Goal: Task Accomplishment & Management: Manage account settings

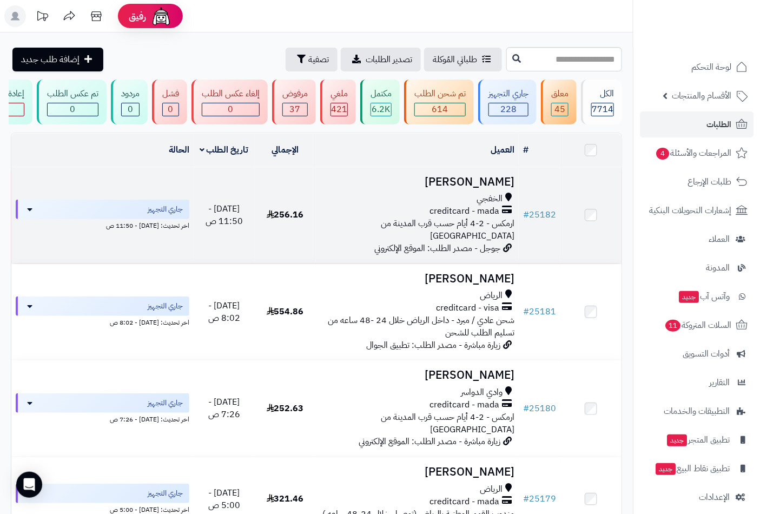
click at [472, 188] on h3 "[PERSON_NAME]" at bounding box center [417, 182] width 195 height 12
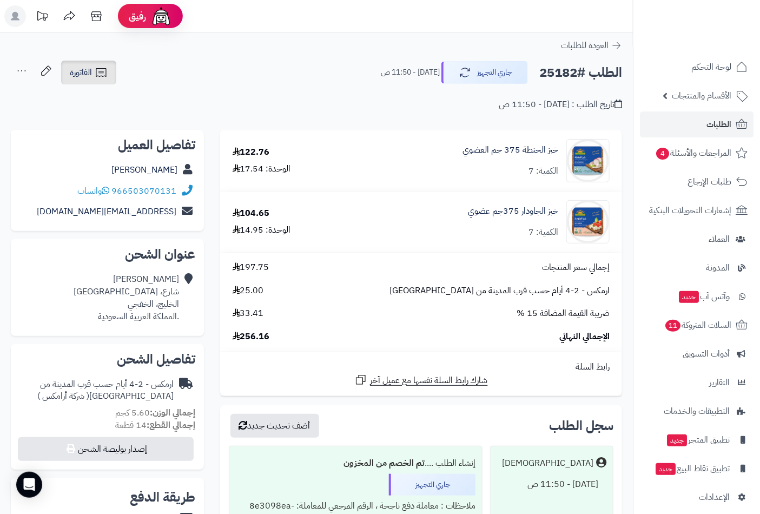
click at [95, 74] on icon at bounding box center [101, 72] width 13 height 13
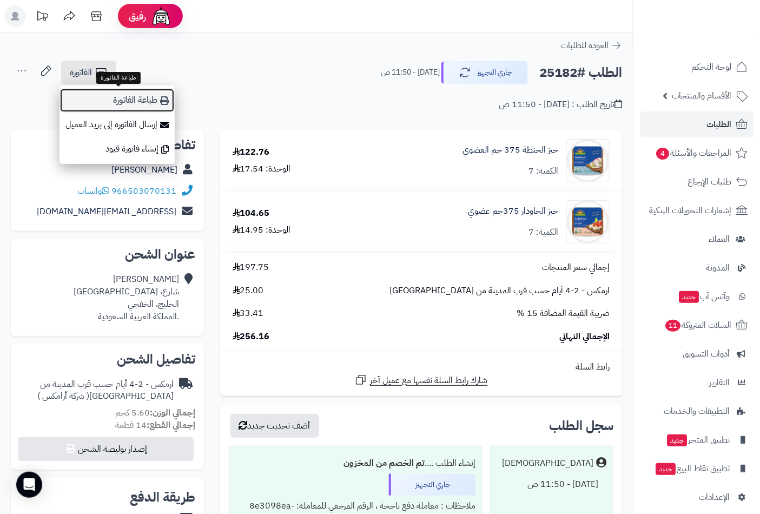
click at [111, 101] on link "طباعة الفاتورة" at bounding box center [116, 100] width 115 height 24
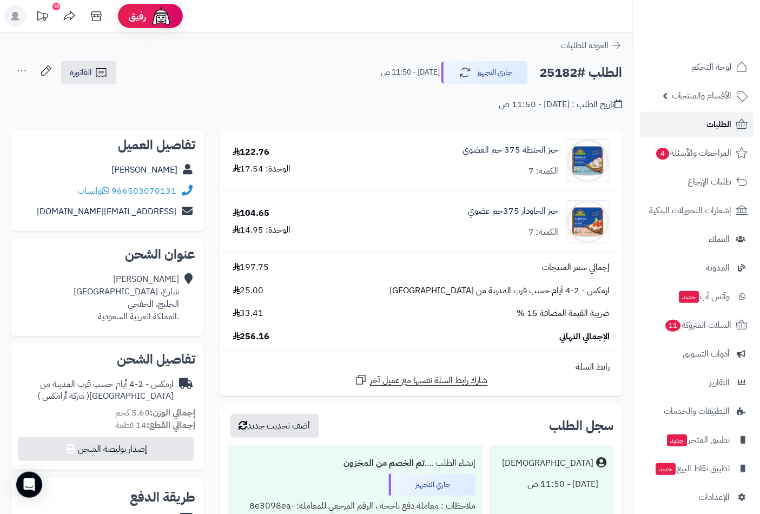
click at [709, 122] on span "الطلبات" at bounding box center [718, 124] width 25 height 15
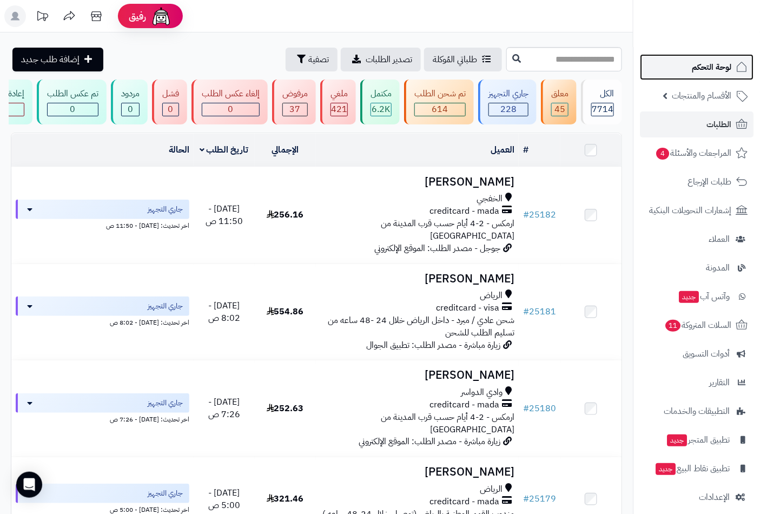
click at [718, 67] on span "لوحة التحكم" at bounding box center [711, 66] width 39 height 15
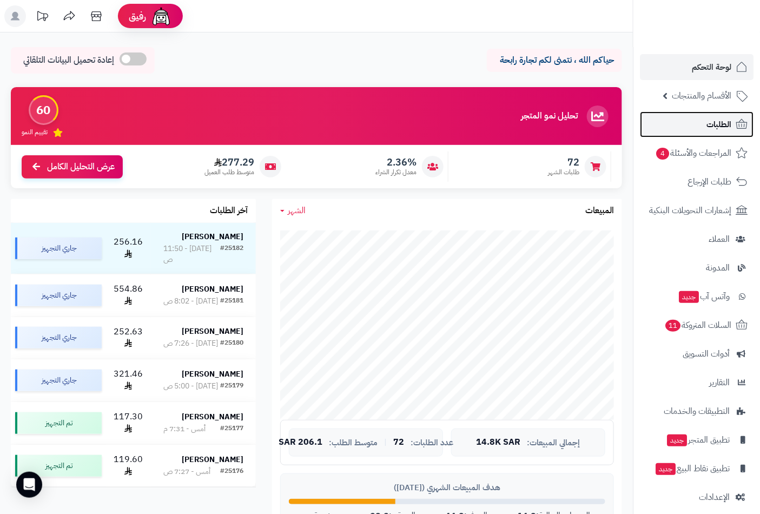
click at [708, 121] on span "الطلبات" at bounding box center [718, 124] width 25 height 15
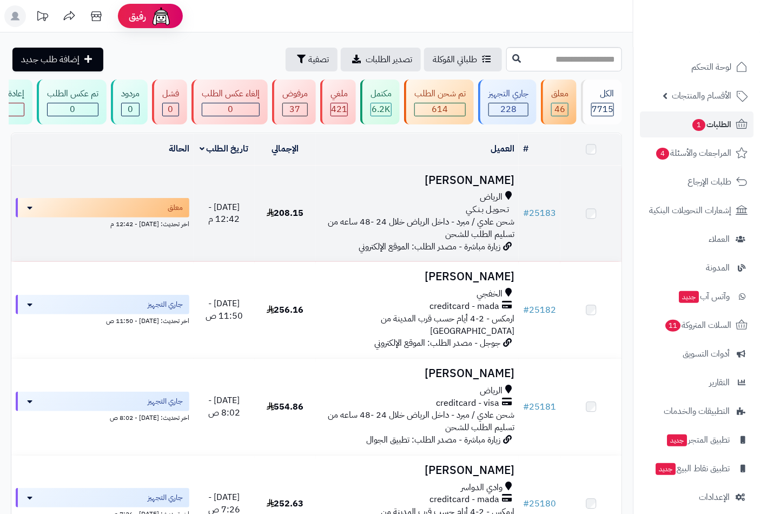
click at [482, 200] on span "الرياض" at bounding box center [491, 197] width 23 height 12
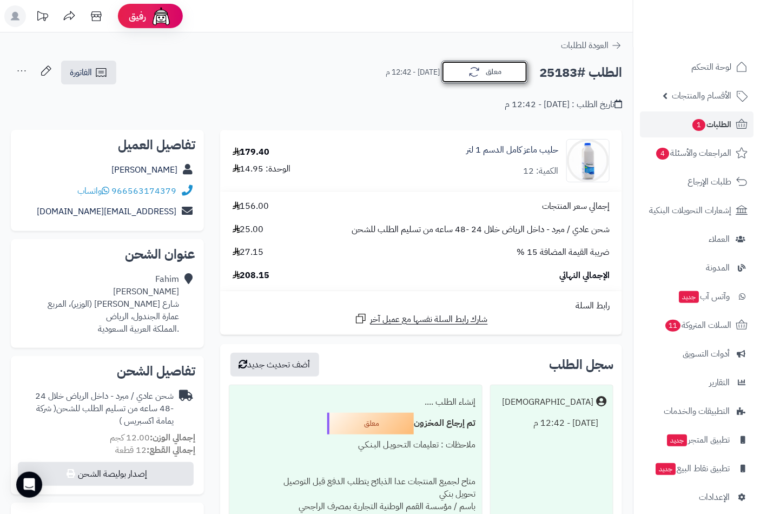
click at [494, 73] on button "معلق" at bounding box center [484, 72] width 87 height 23
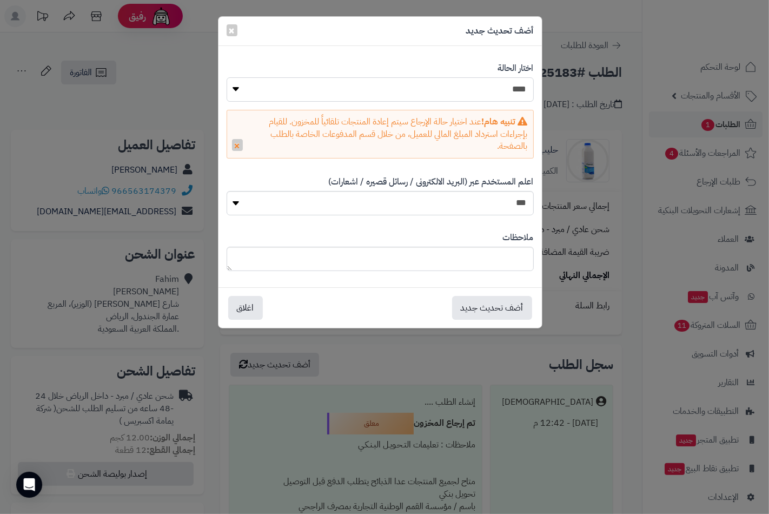
click at [507, 92] on select "**********" at bounding box center [380, 89] width 307 height 24
select select "*"
click at [227, 77] on select "**********" at bounding box center [380, 89] width 307 height 24
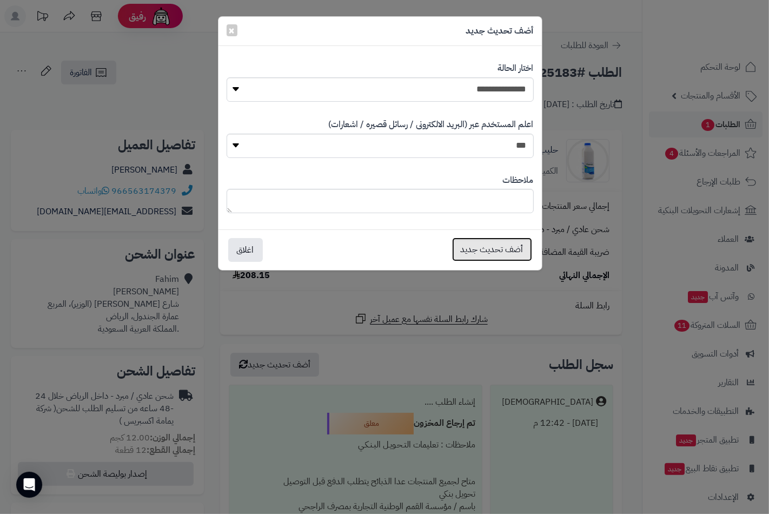
click at [500, 253] on button "أضف تحديث جديد" at bounding box center [492, 249] width 80 height 24
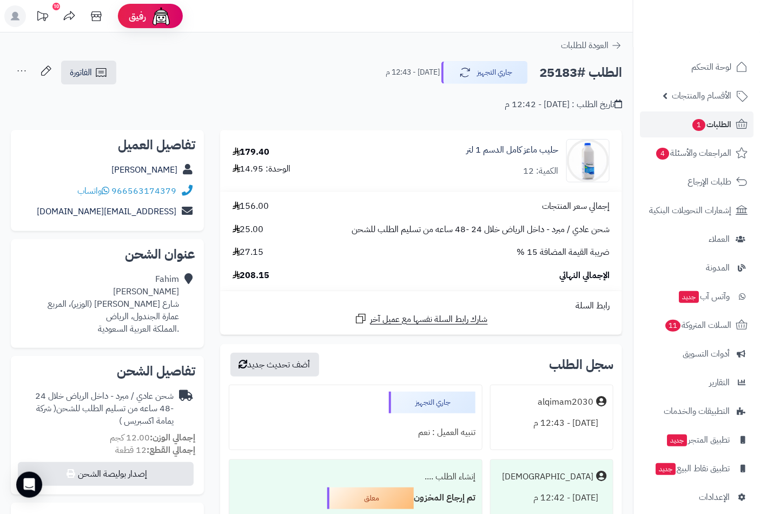
click at [566, 77] on h2 "الطلب #25183" at bounding box center [580, 73] width 83 height 22
copy h2 "25183"
click at [95, 69] on icon at bounding box center [101, 72] width 13 height 13
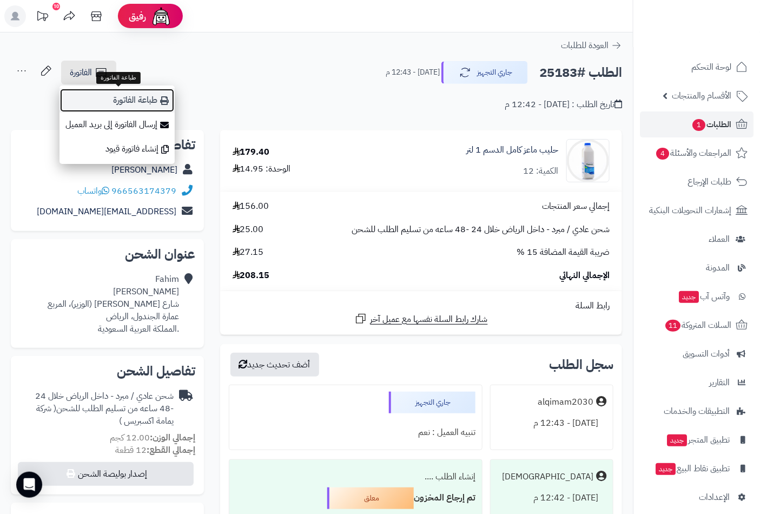
click at [119, 101] on link "طباعة الفاتورة" at bounding box center [116, 100] width 115 height 24
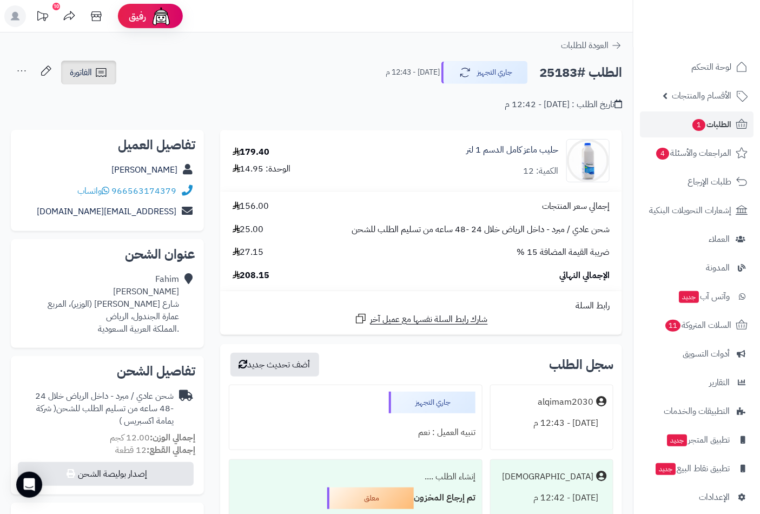
click at [99, 74] on icon at bounding box center [101, 72] width 13 height 13
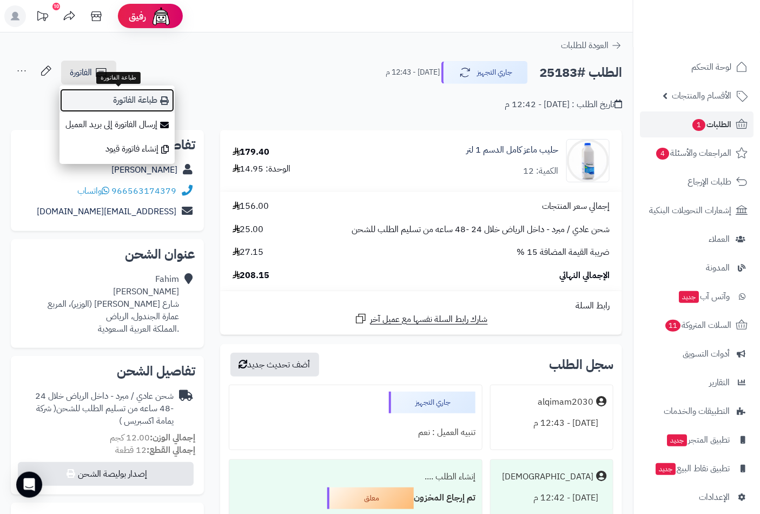
click at [123, 99] on link "طباعة الفاتورة" at bounding box center [116, 100] width 115 height 24
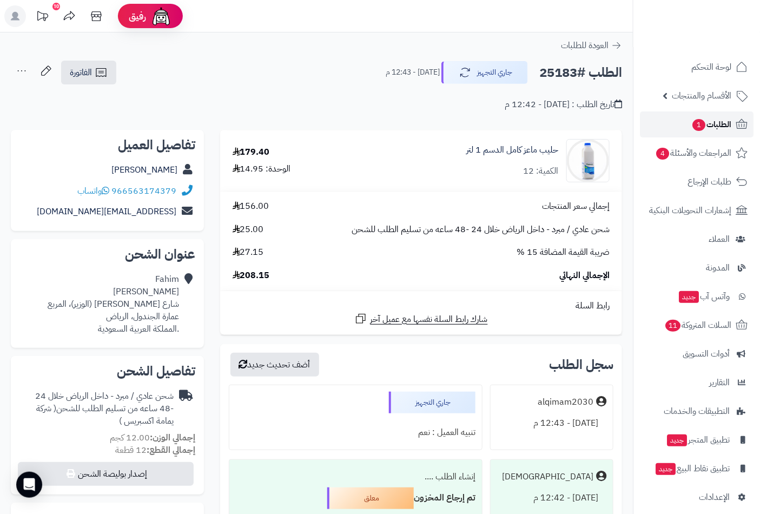
click at [718, 117] on span "الطلبات 1" at bounding box center [711, 124] width 40 height 15
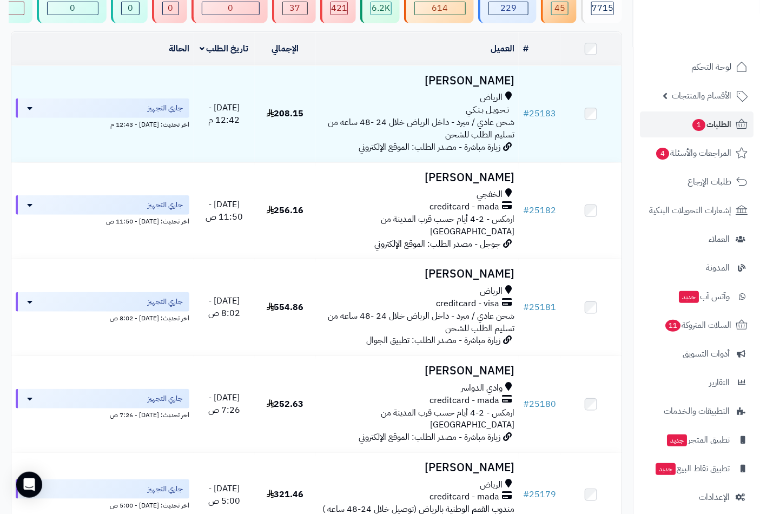
scroll to position [60, 0]
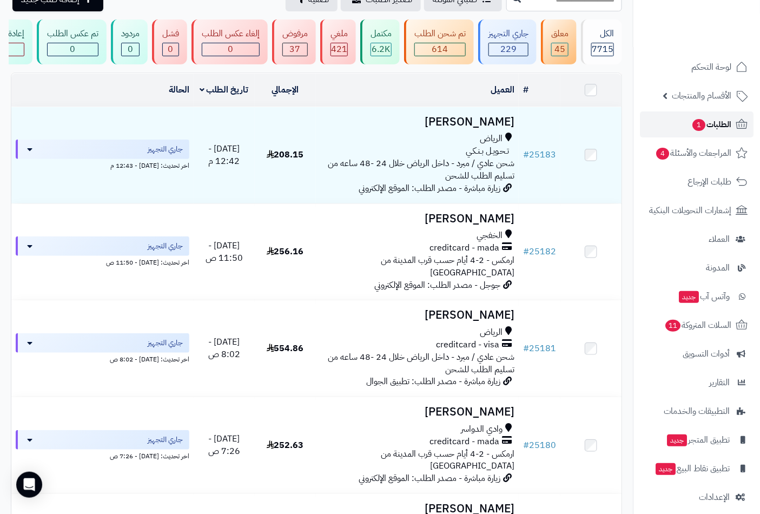
click at [705, 125] on span "الطلبات 1" at bounding box center [711, 124] width 40 height 15
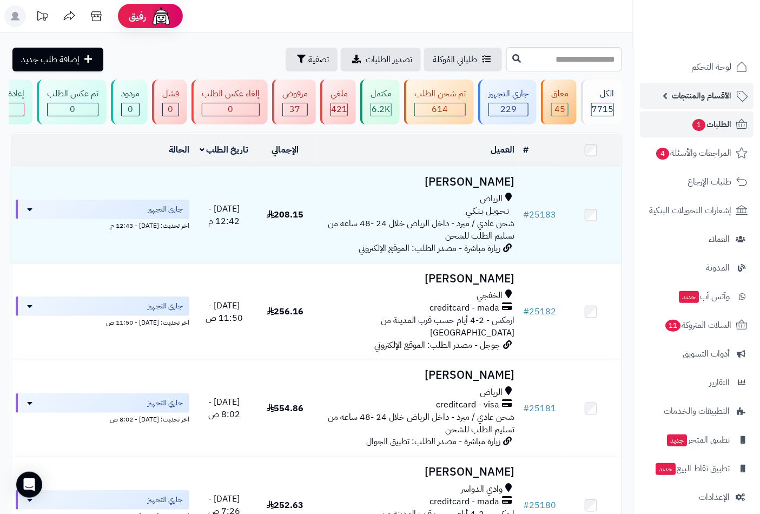
click at [698, 97] on span "الأقسام والمنتجات" at bounding box center [701, 95] width 59 height 15
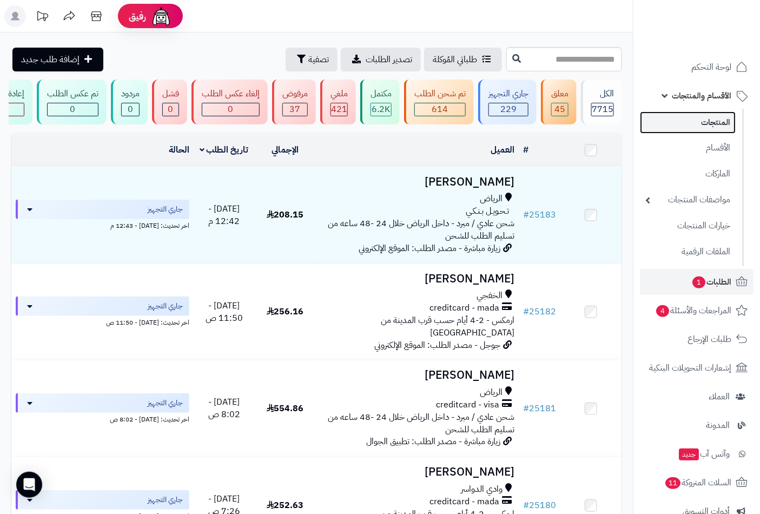
click at [699, 117] on link "المنتجات" at bounding box center [688, 122] width 96 height 22
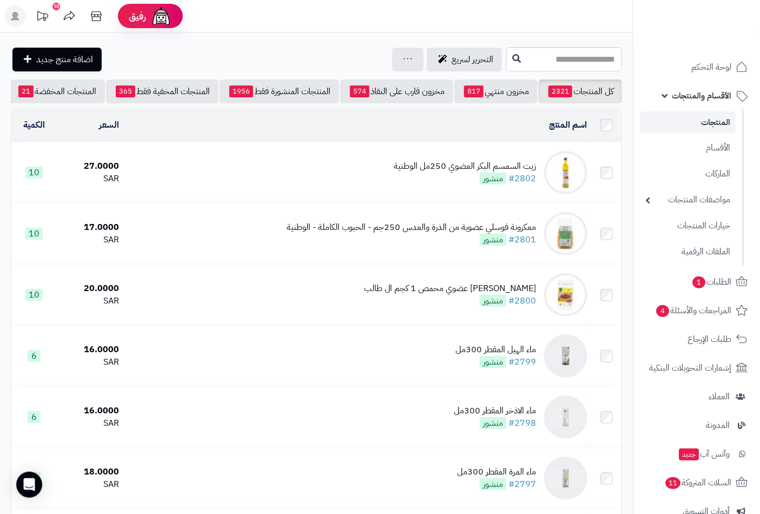
scroll to position [0, -102]
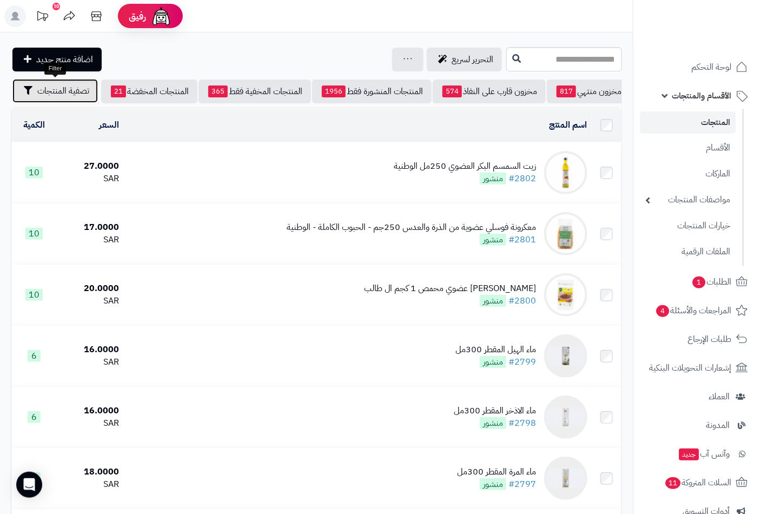
click at [87, 85] on span "تصفية المنتجات" at bounding box center [63, 90] width 52 height 13
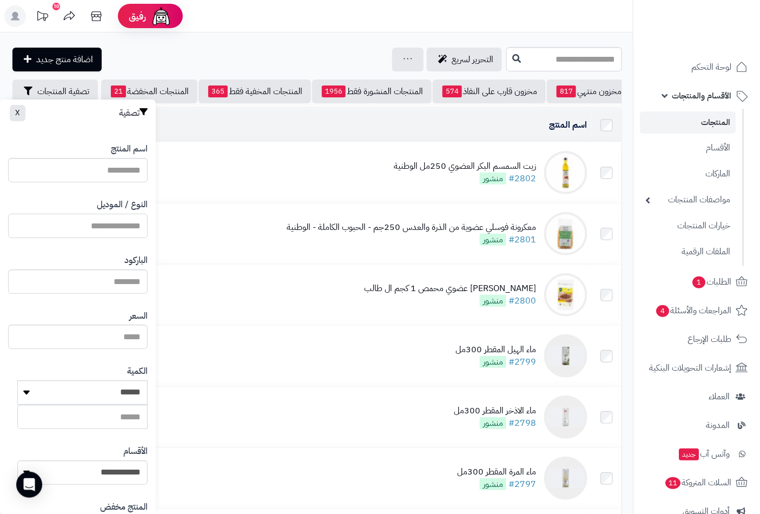
click at [120, 220] on input "النوع / الموديل" at bounding box center [78, 226] width 140 height 24
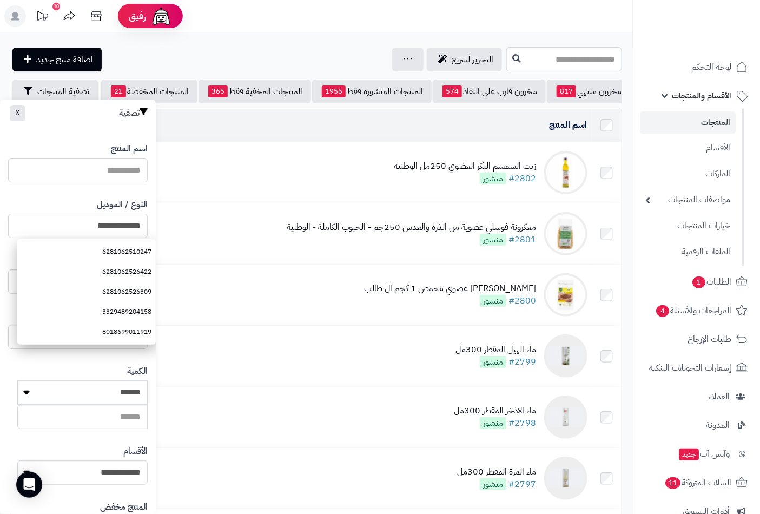
type input "**********"
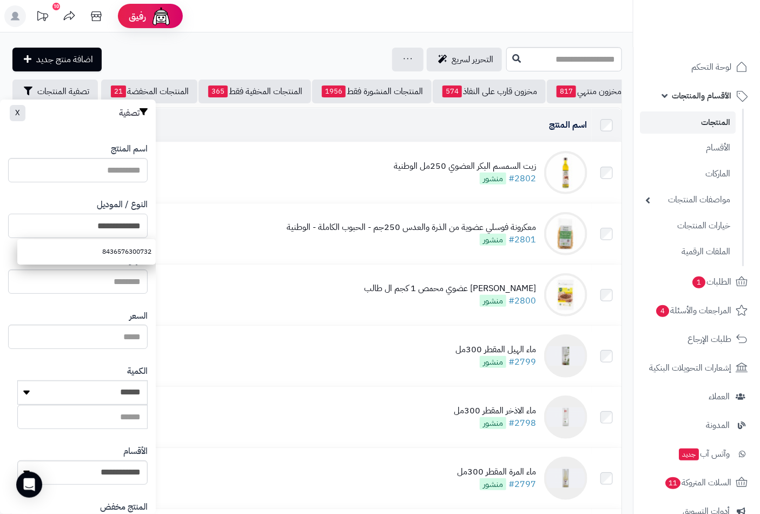
scroll to position [148, 0]
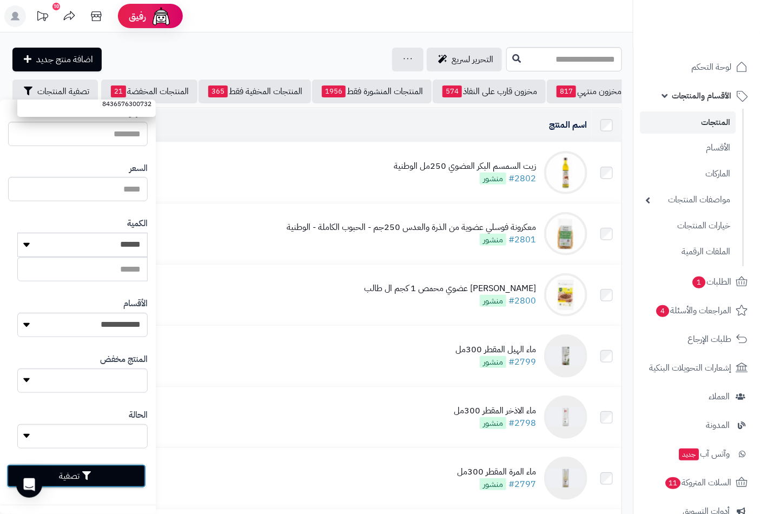
click at [123, 474] on button "تصفية" at bounding box center [76, 476] width 140 height 24
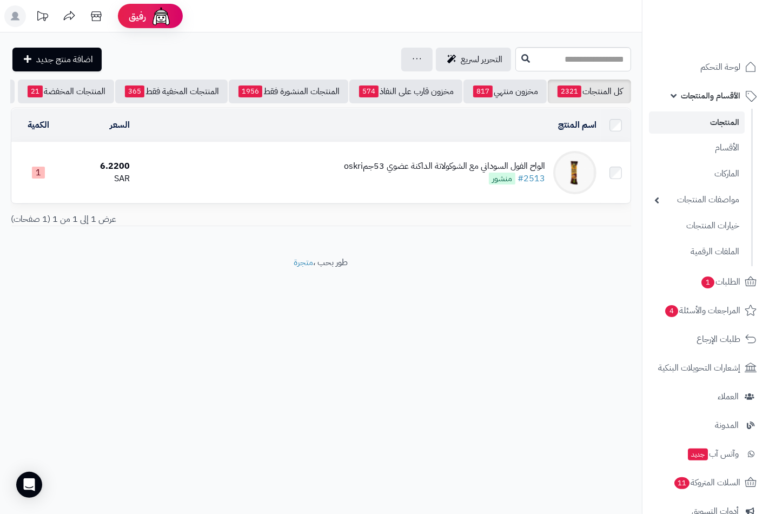
click at [452, 172] on div "الواح الفول السوداني مع الشوكولاتة الداكنة عضوي 53جمoskri" at bounding box center [444, 166] width 201 height 12
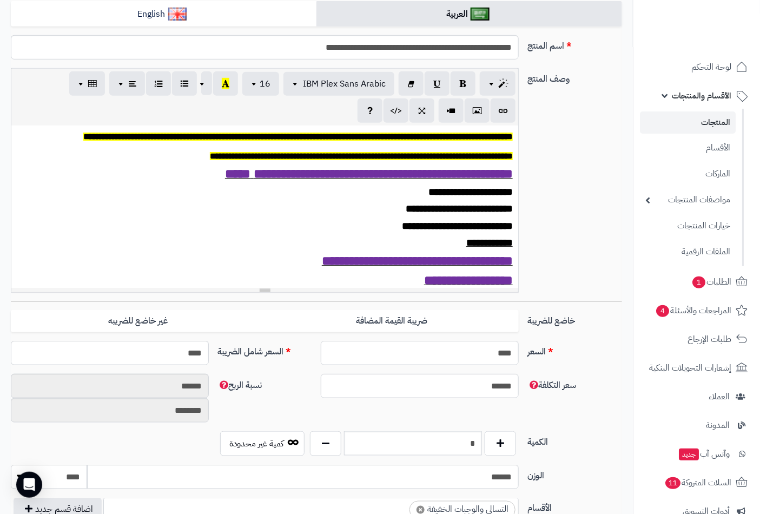
scroll to position [435, 0]
drag, startPoint x: 461, startPoint y: 437, endPoint x: 480, endPoint y: 439, distance: 19.5
click at [480, 439] on input "*" at bounding box center [413, 443] width 138 height 24
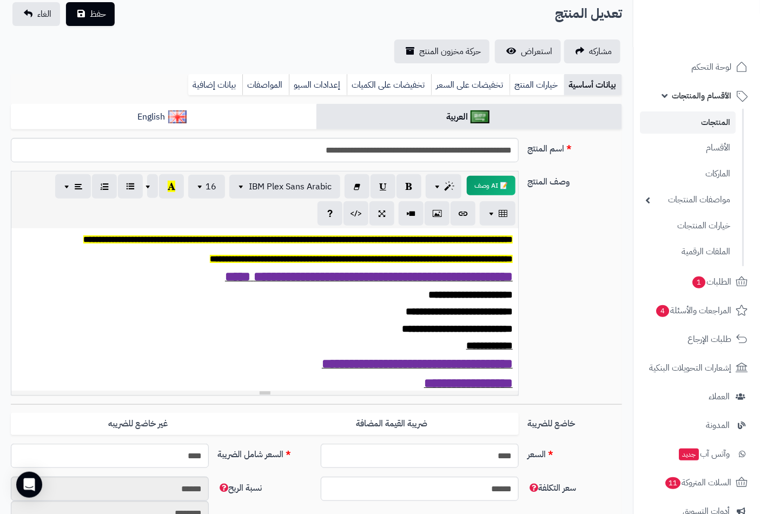
scroll to position [0, 0]
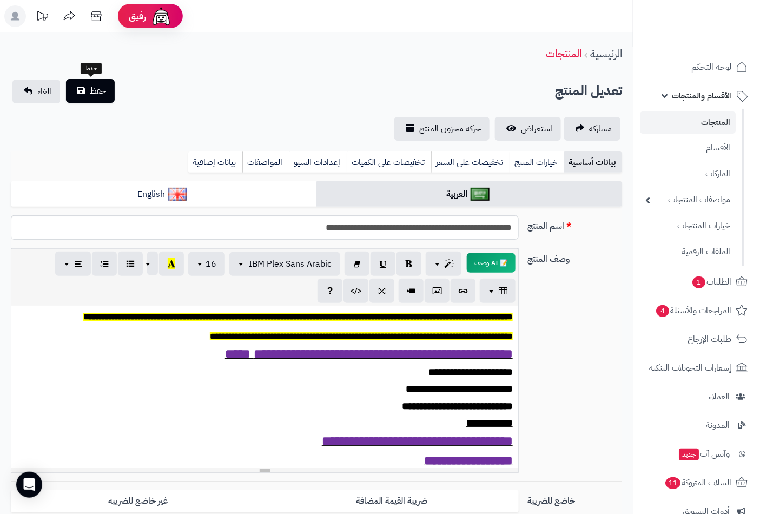
type input "*"
click at [90, 89] on span "حفظ" at bounding box center [98, 90] width 16 height 13
